Goal: Register for event/course

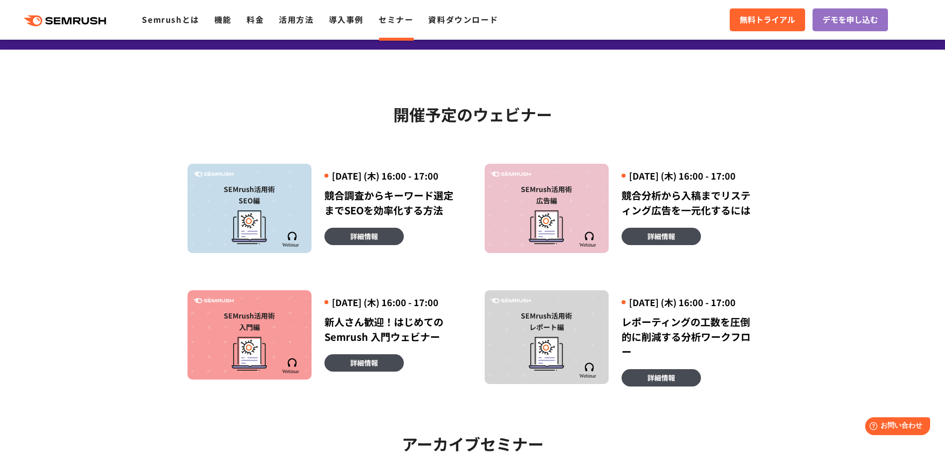
scroll to position [198, 0]
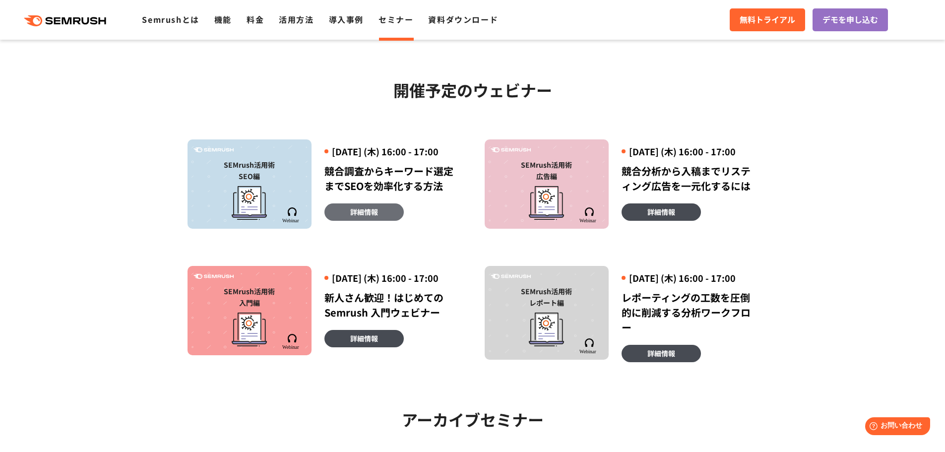
click at [350, 206] on span "詳細情報" at bounding box center [364, 211] width 28 height 11
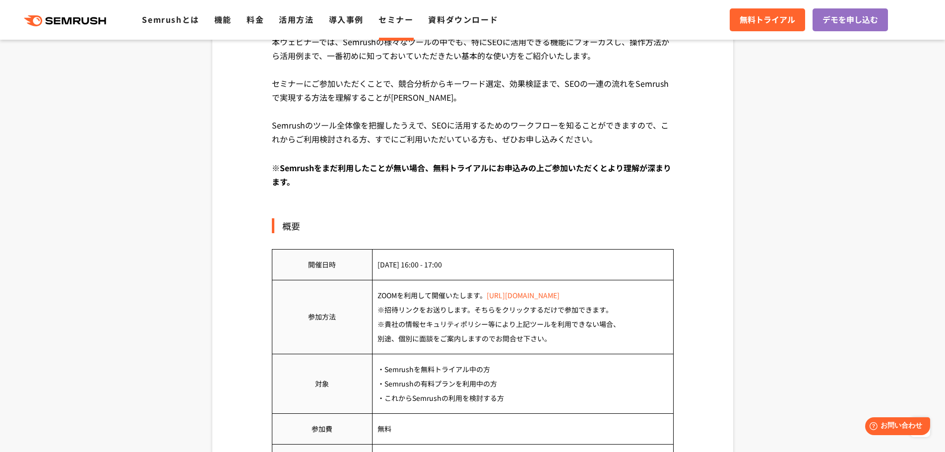
drag, startPoint x: 464, startPoint y: 274, endPoint x: 368, endPoint y: 274, distance: 96.3
click at [372, 354] on td "・Semrushを無料トライアル中の方 ・Semrushの有料プランを利用中の方 ・これからSemrushの利用を検討する方" at bounding box center [522, 384] width 301 height 60
click at [514, 354] on td "・Semrushを無料トライアル中の方 ・Semrushの有料プランを利用中の方 ・これからSemrushの利用を検討する方" at bounding box center [522, 384] width 301 height 60
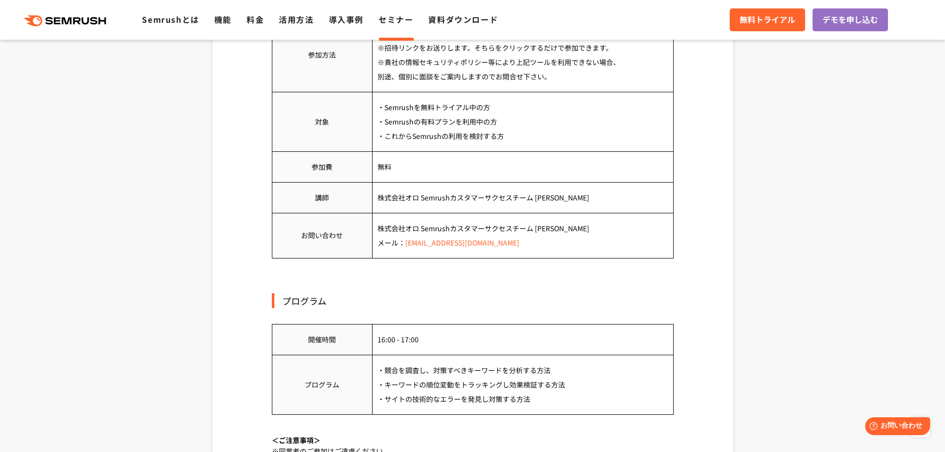
scroll to position [595, 0]
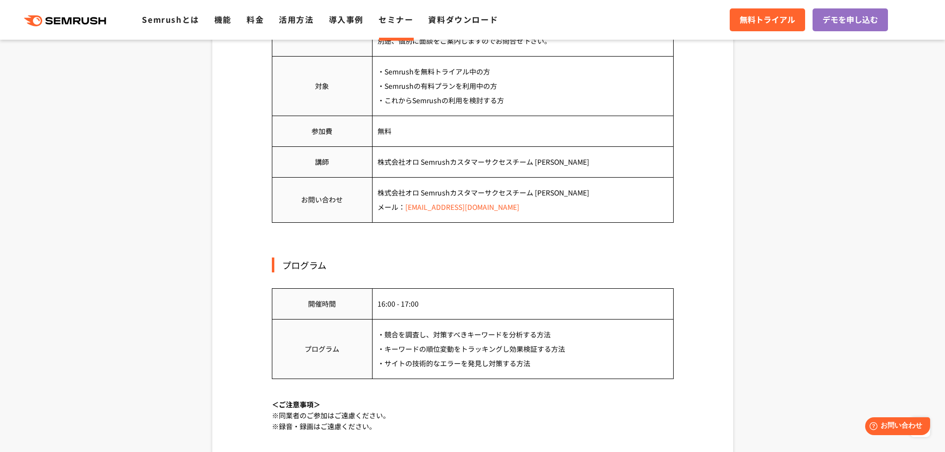
drag, startPoint x: 494, startPoint y: 210, endPoint x: 367, endPoint y: 177, distance: 131.2
click at [372, 319] on td "・競合を調査し、対策すべきキーワードを分析する方法 ・キーワードの順位変動をトラッキングし効果検証する方法 ・サイトの技術的なエラーを発見し対策する方法" at bounding box center [522, 349] width 301 height 60
click at [517, 319] on td "・競合を調査し、対策すべきキーワードを分析する方法 ・キーワードの順位変動をトラッキングし効果検証する方法 ・サイトの技術的なエラーを発見し対策する方法" at bounding box center [522, 349] width 301 height 60
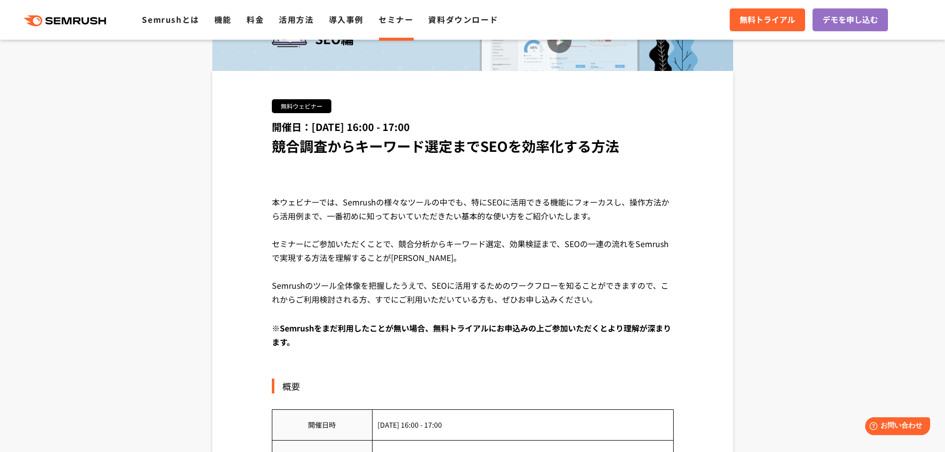
scroll to position [99, 0]
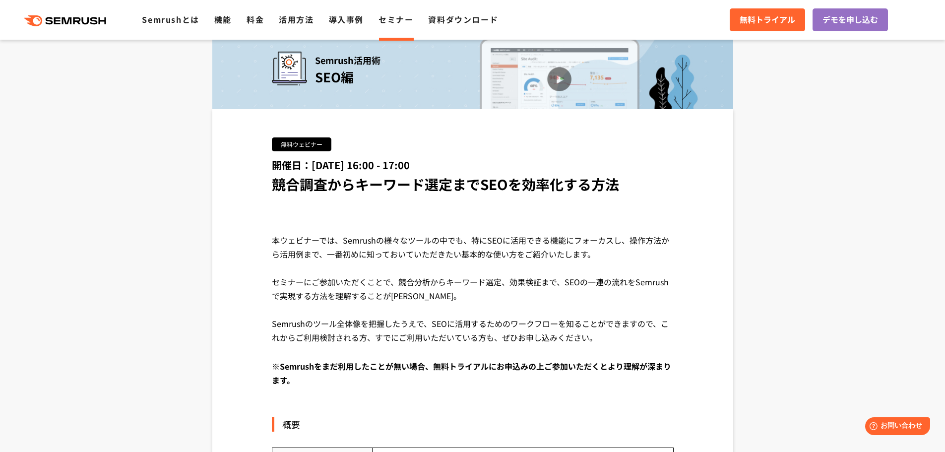
drag, startPoint x: 373, startPoint y: 254, endPoint x: 237, endPoint y: 231, distance: 137.8
click at [411, 233] on div "本ウェビナーでは、Semrushの様々なツールの中でも、特にSEOに活用できる機能にフォーカスし、操作方法から活用例まで、一番初めに知っておいていただきたい基…" at bounding box center [473, 296] width 402 height 126
click at [486, 233] on div "本ウェビナーでは、Semrushの様々なツールの中でも、特にSEOに活用できる機能にフォーカスし、操作方法から活用例まで、一番初めに知っておいていただきたい基…" at bounding box center [473, 296] width 402 height 126
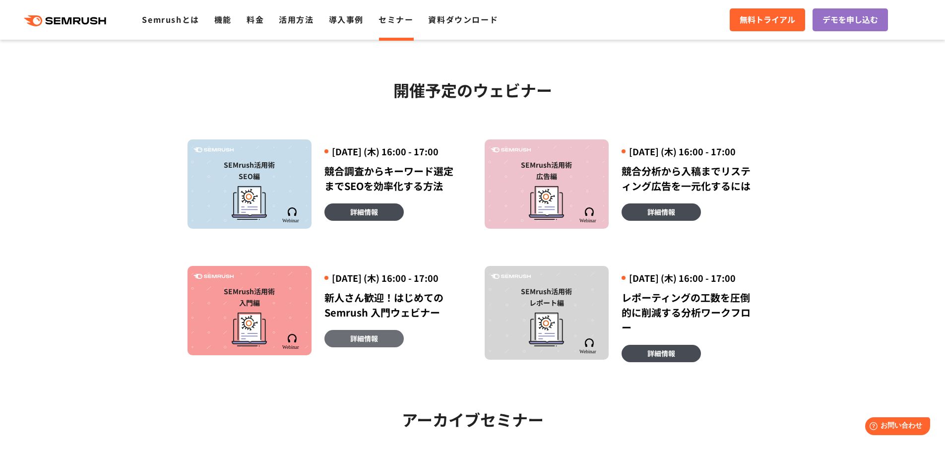
click at [330, 330] on link "詳細情報" at bounding box center [363, 338] width 79 height 17
